Goal: Task Accomplishment & Management: Manage account settings

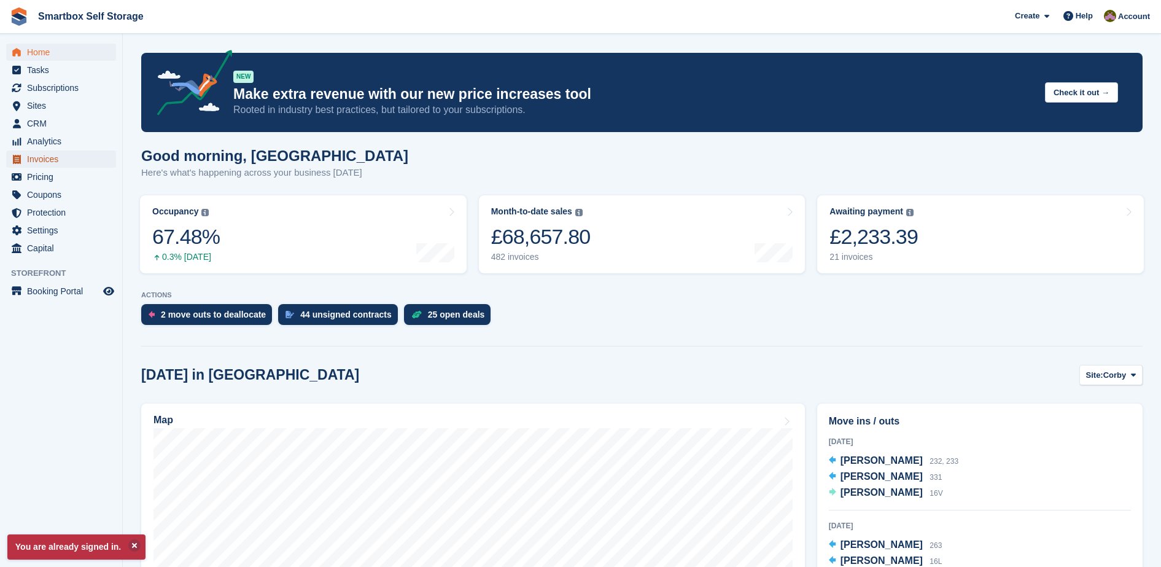
click at [68, 155] on span "Invoices" at bounding box center [64, 158] width 74 height 17
click at [39, 156] on span "Invoices" at bounding box center [64, 158] width 74 height 17
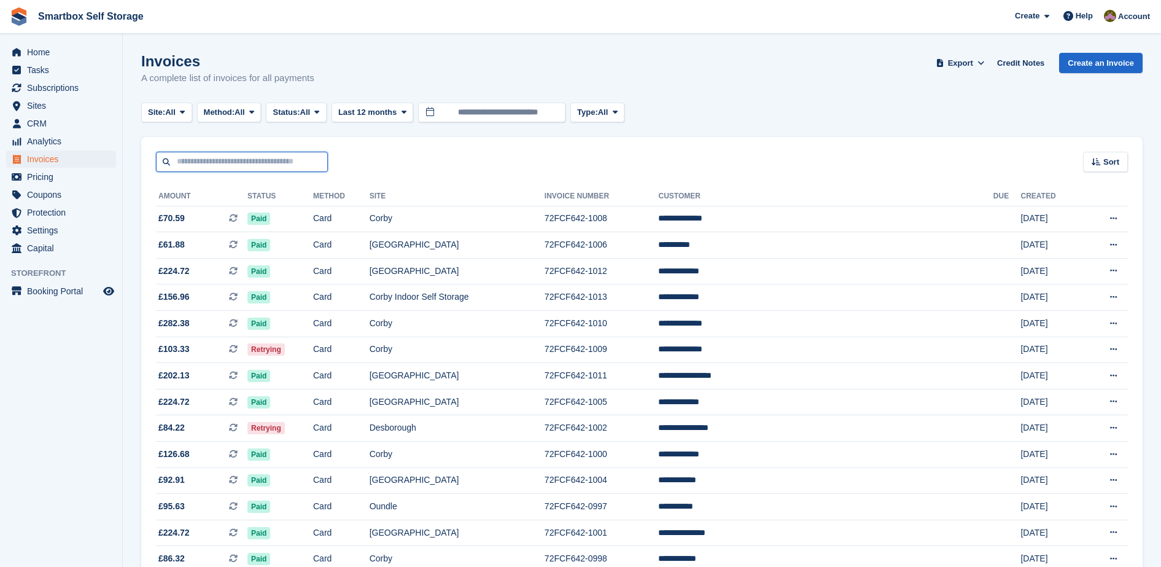
click at [198, 162] on input "text" at bounding box center [242, 162] width 172 height 20
type input "****"
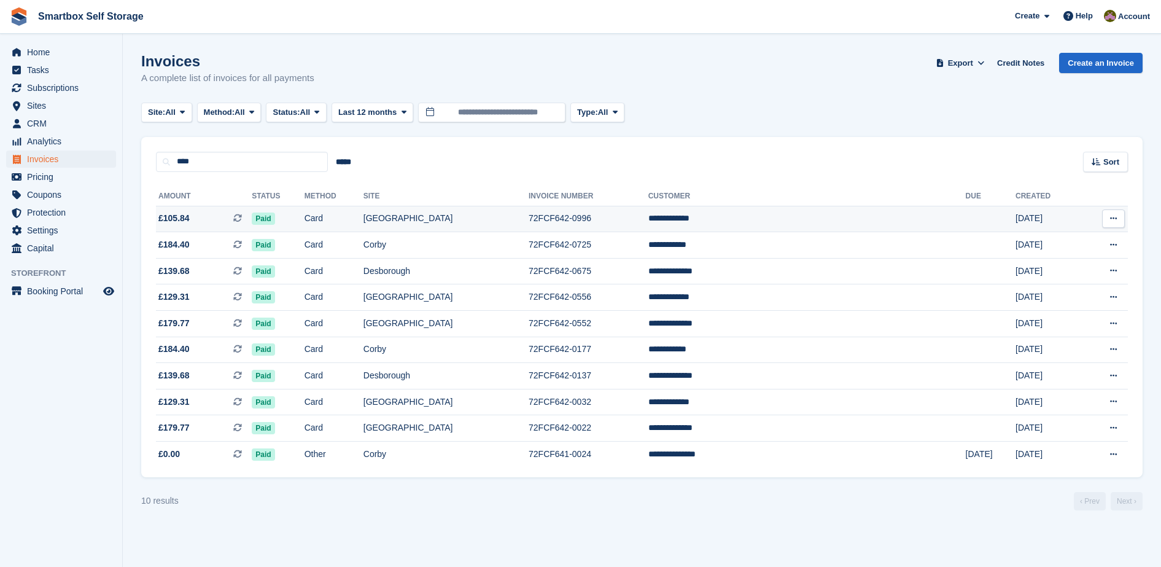
click at [363, 224] on td "Card" at bounding box center [334, 219] width 59 height 26
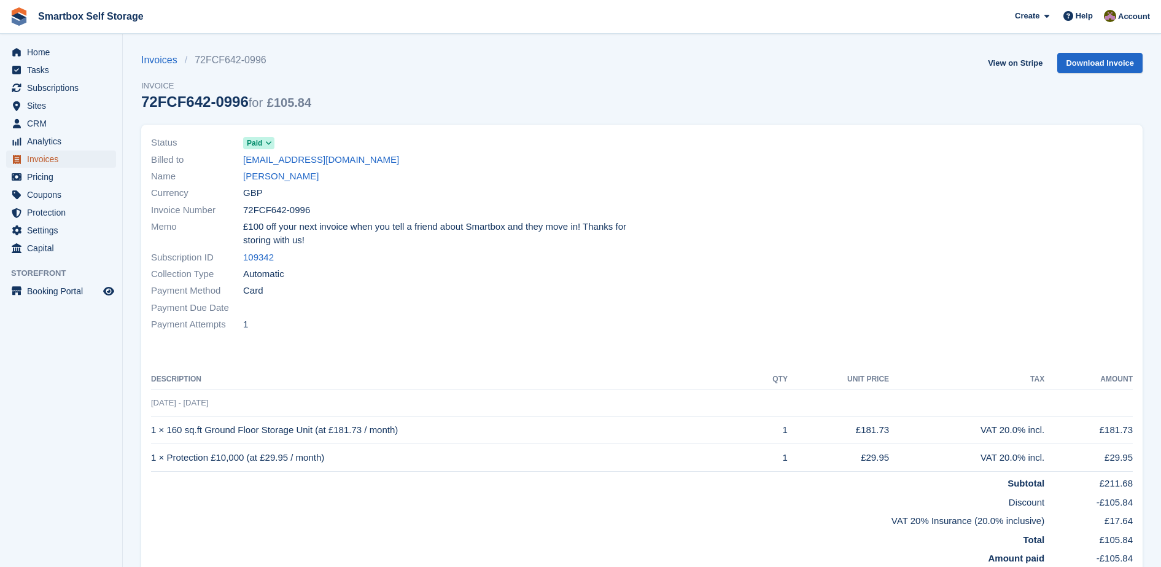
click at [41, 161] on span "Invoices" at bounding box center [64, 158] width 74 height 17
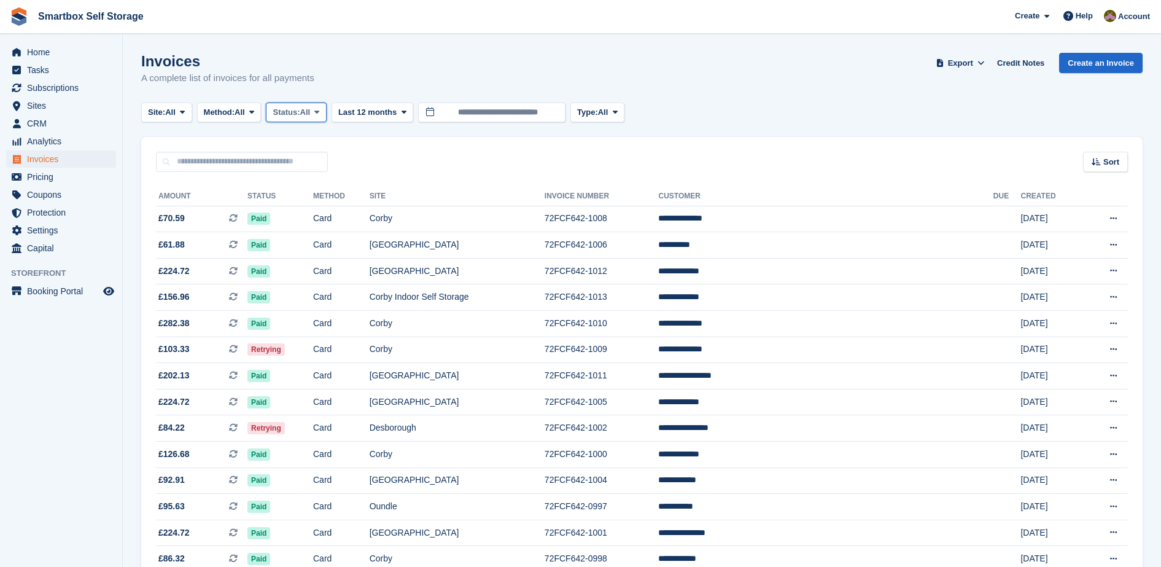
click at [308, 115] on span "All" at bounding box center [305, 112] width 10 height 12
click at [317, 211] on link "Open" at bounding box center [324, 207] width 107 height 22
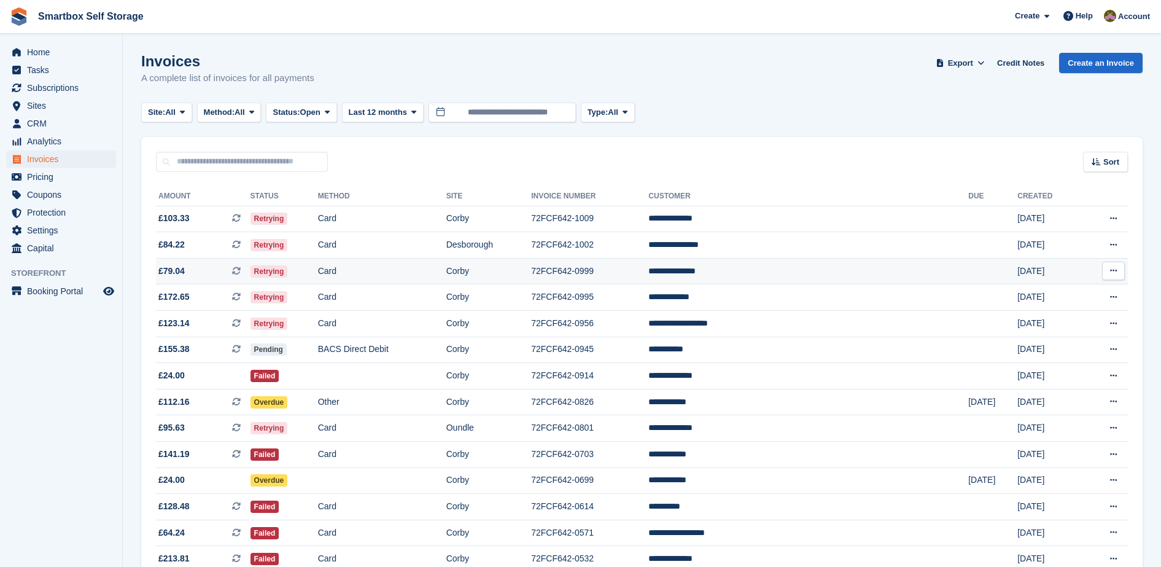
click at [446, 268] on td "Card" at bounding box center [382, 271] width 128 height 26
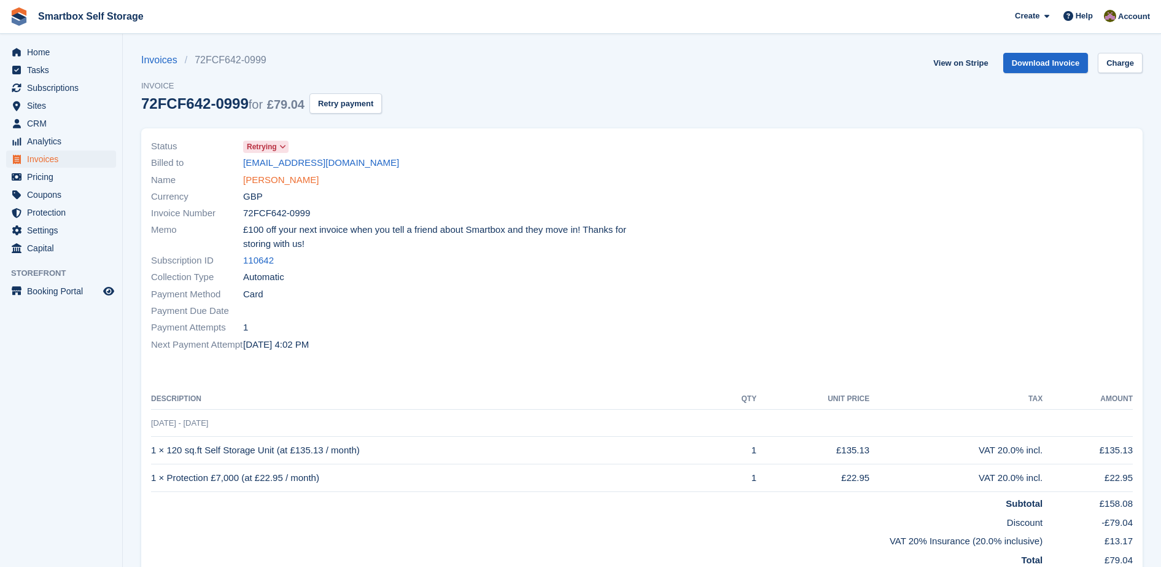
click at [281, 176] on link "[PERSON_NAME]" at bounding box center [281, 180] width 76 height 14
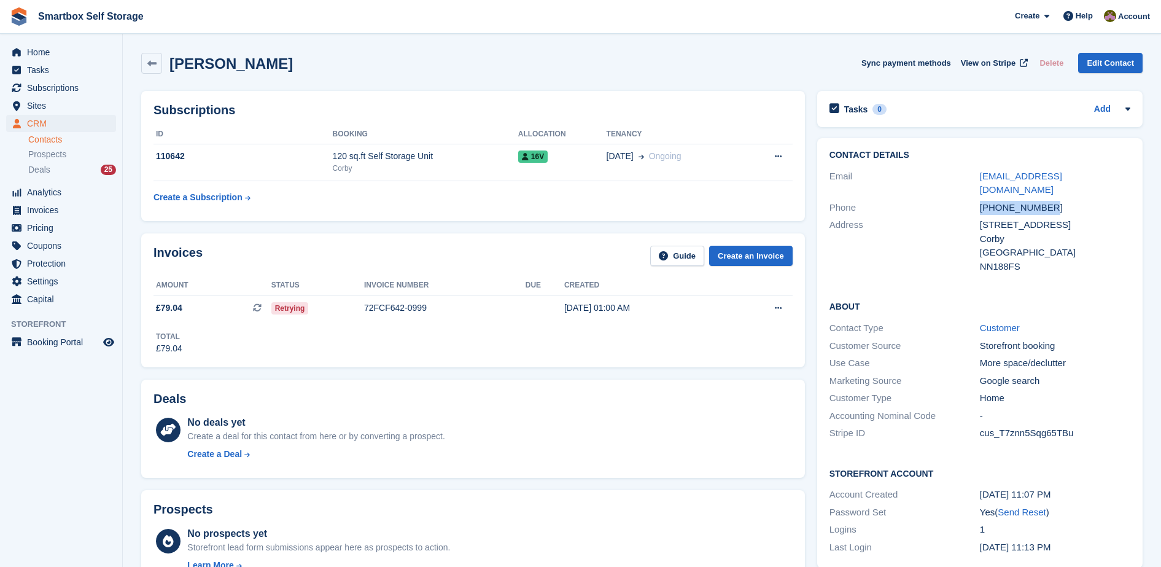
drag, startPoint x: 1065, startPoint y: 192, endPoint x: 979, endPoint y: 196, distance: 86.1
click at [980, 201] on div "[PHONE_NUMBER]" at bounding box center [1055, 208] width 150 height 14
copy div "[PHONE_NUMBER]"
click at [582, 316] on td "[DATE] 01:00 AM" at bounding box center [646, 308] width 164 height 26
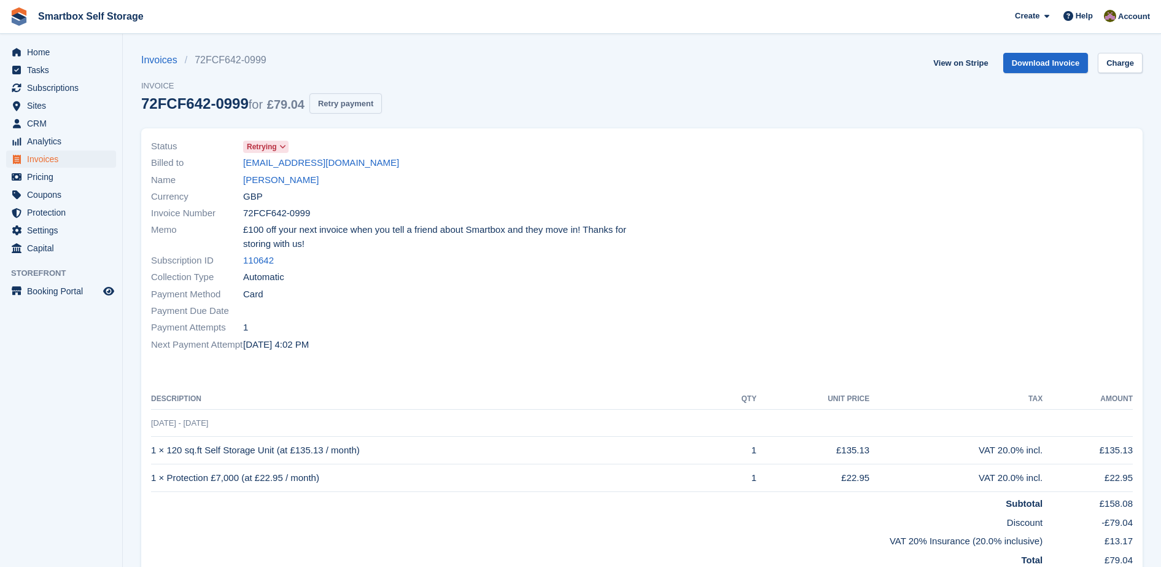
click at [354, 104] on button "Retry payment" at bounding box center [345, 103] width 72 height 20
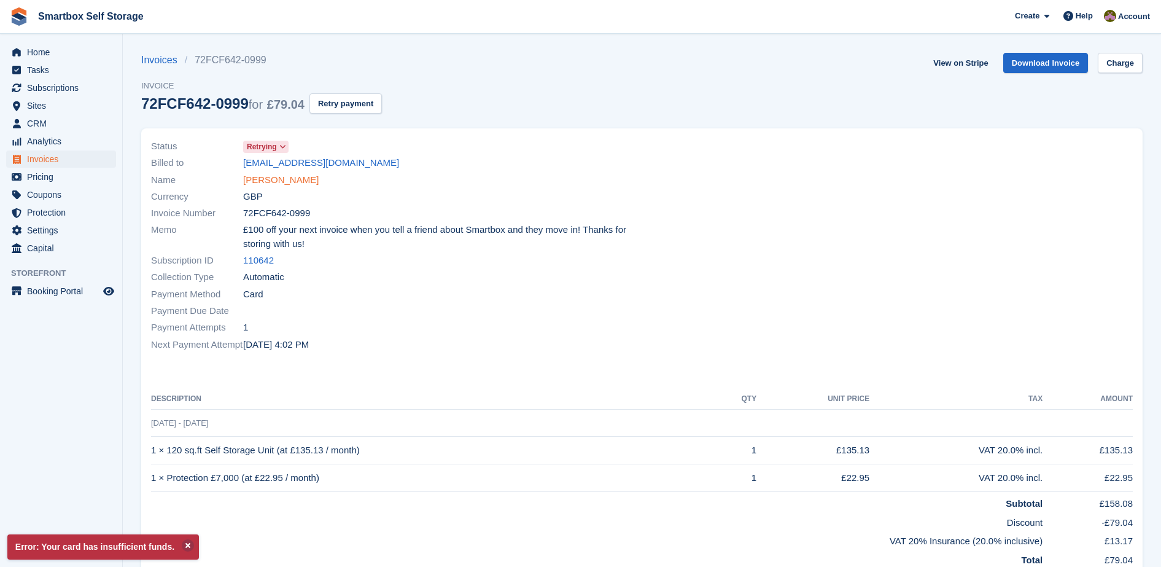
click at [297, 179] on link "[PERSON_NAME]" at bounding box center [281, 180] width 76 height 14
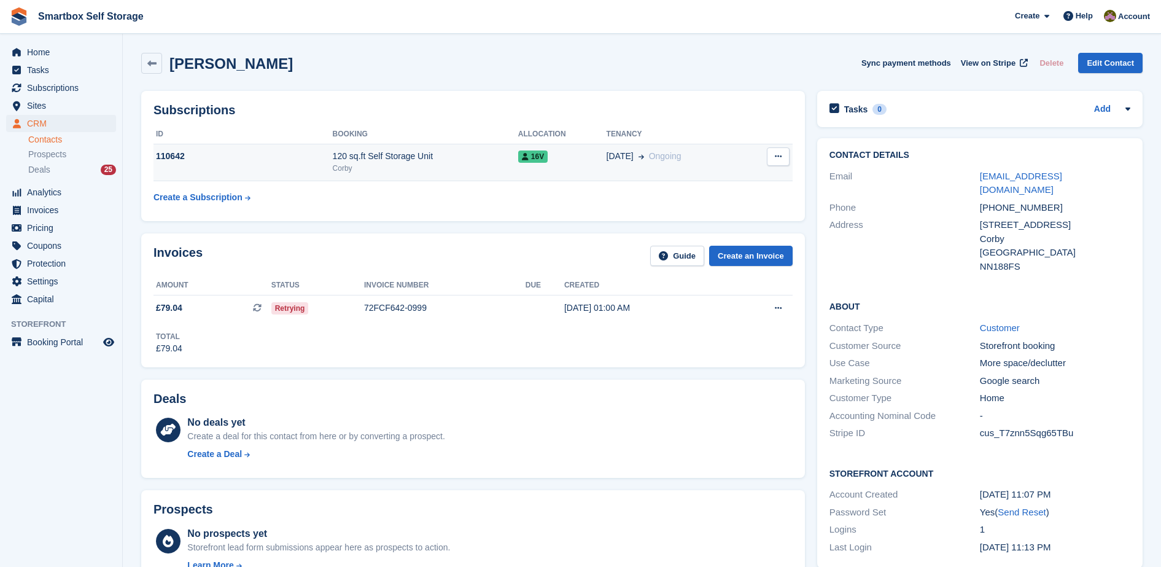
click at [410, 169] on div "Corby" at bounding box center [425, 168] width 185 height 11
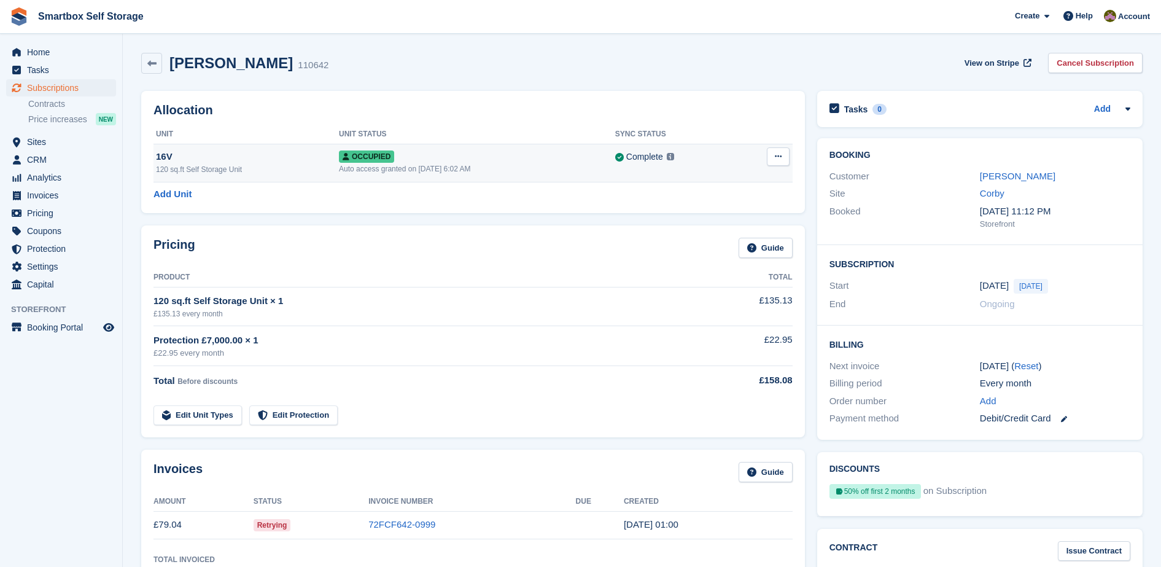
click at [430, 158] on div "Occupied" at bounding box center [477, 156] width 276 height 13
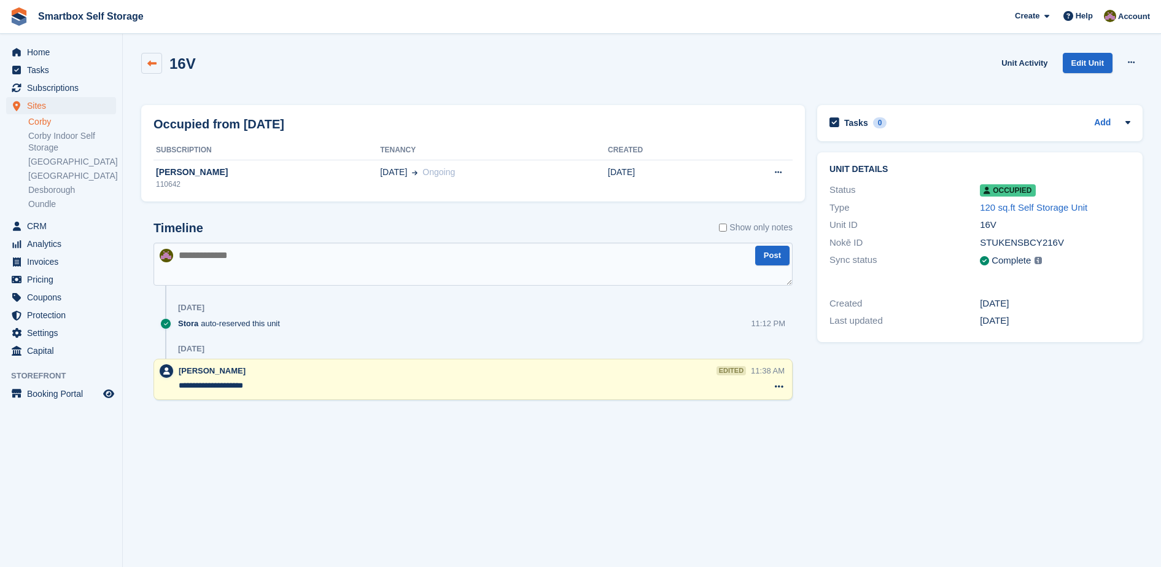
click at [153, 64] on icon at bounding box center [151, 63] width 9 height 9
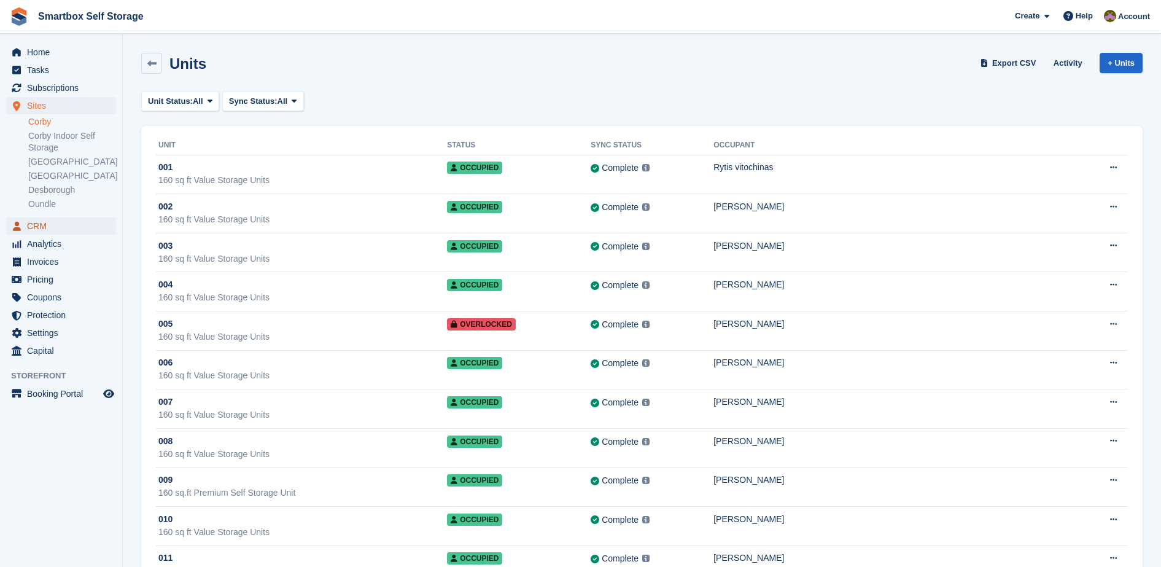
click at [51, 225] on span "CRM" at bounding box center [64, 225] width 74 height 17
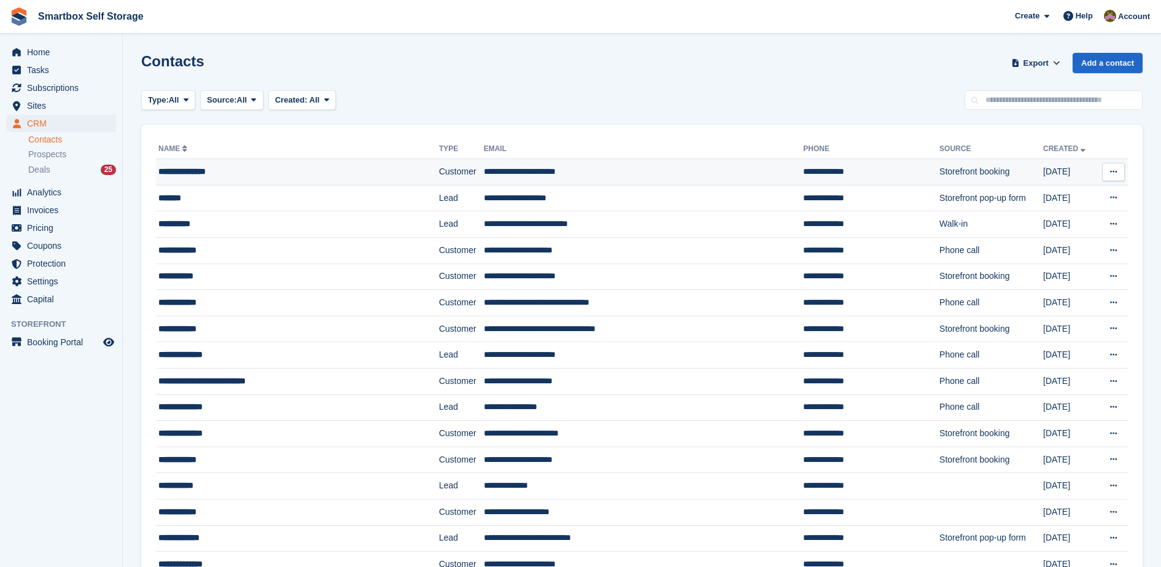
click at [285, 169] on div "**********" at bounding box center [274, 171] width 233 height 13
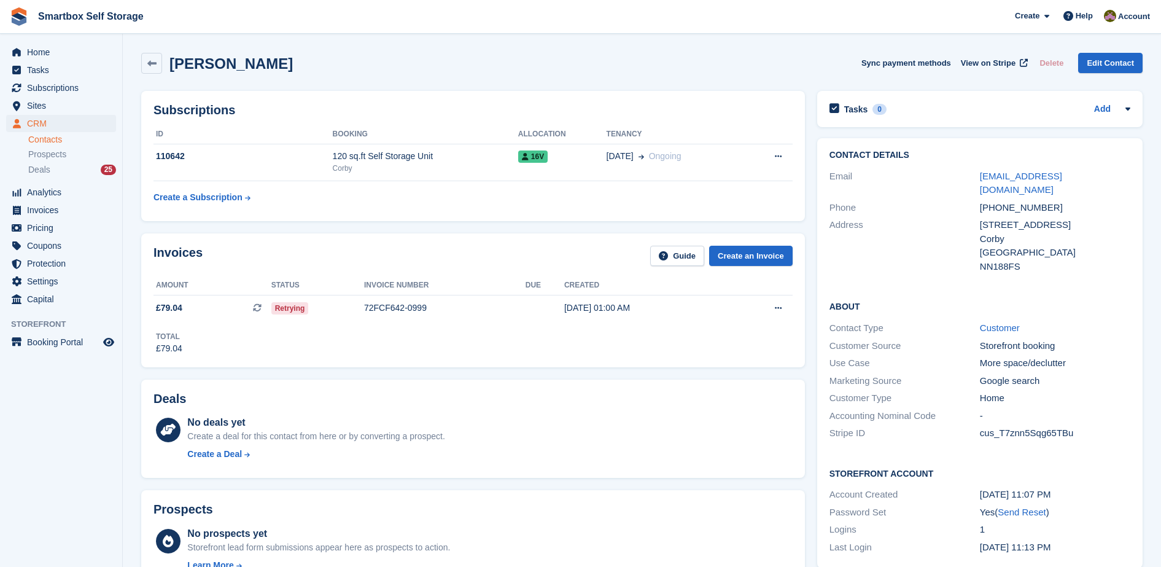
click at [606, 348] on div "Total £79.04" at bounding box center [472, 338] width 639 height 34
drag, startPoint x: 332, startPoint y: 312, endPoint x: 664, endPoint y: 315, distance: 332.1
drag, startPoint x: 664, startPoint y: 315, endPoint x: 605, endPoint y: 316, distance: 58.9
click at [605, 316] on td "27 Sep, 01:00 AM" at bounding box center [646, 308] width 164 height 26
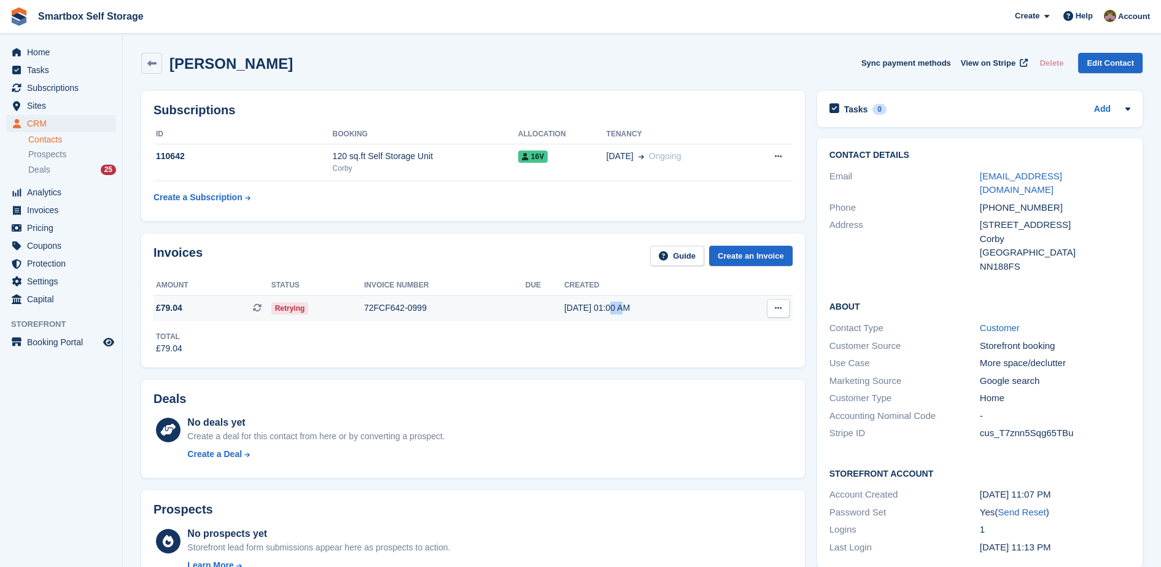
click at [605, 316] on td "27 Sep, 01:00 AM" at bounding box center [646, 308] width 164 height 26
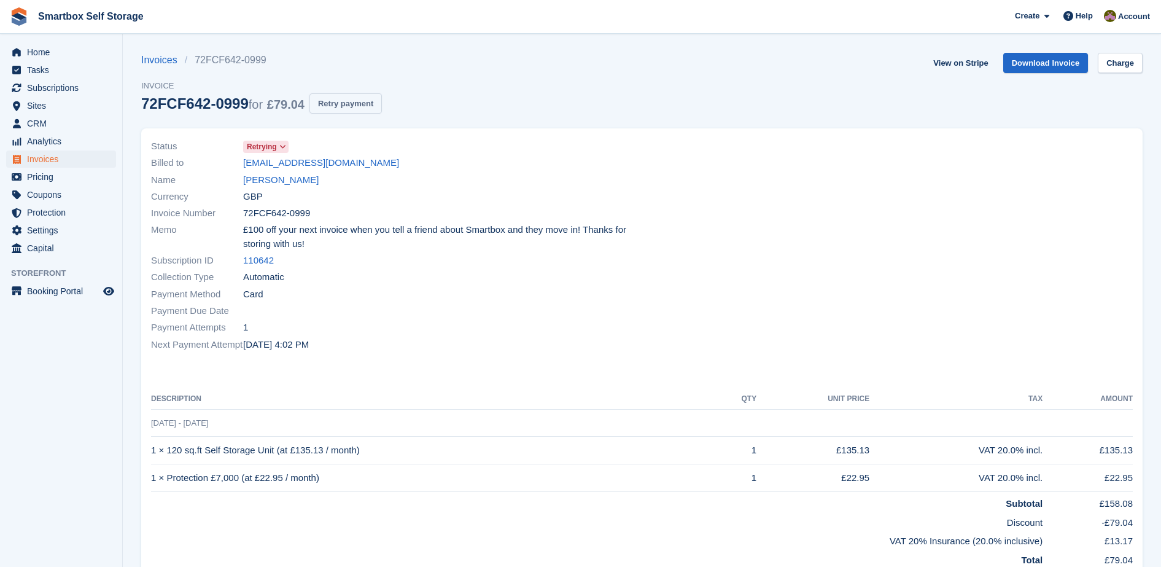
drag, startPoint x: 0, startPoint y: 0, endPoint x: 363, endPoint y: 99, distance: 376.2
click at [363, 99] on button "Retry payment" at bounding box center [345, 103] width 72 height 20
